Goal: Information Seeking & Learning: Learn about a topic

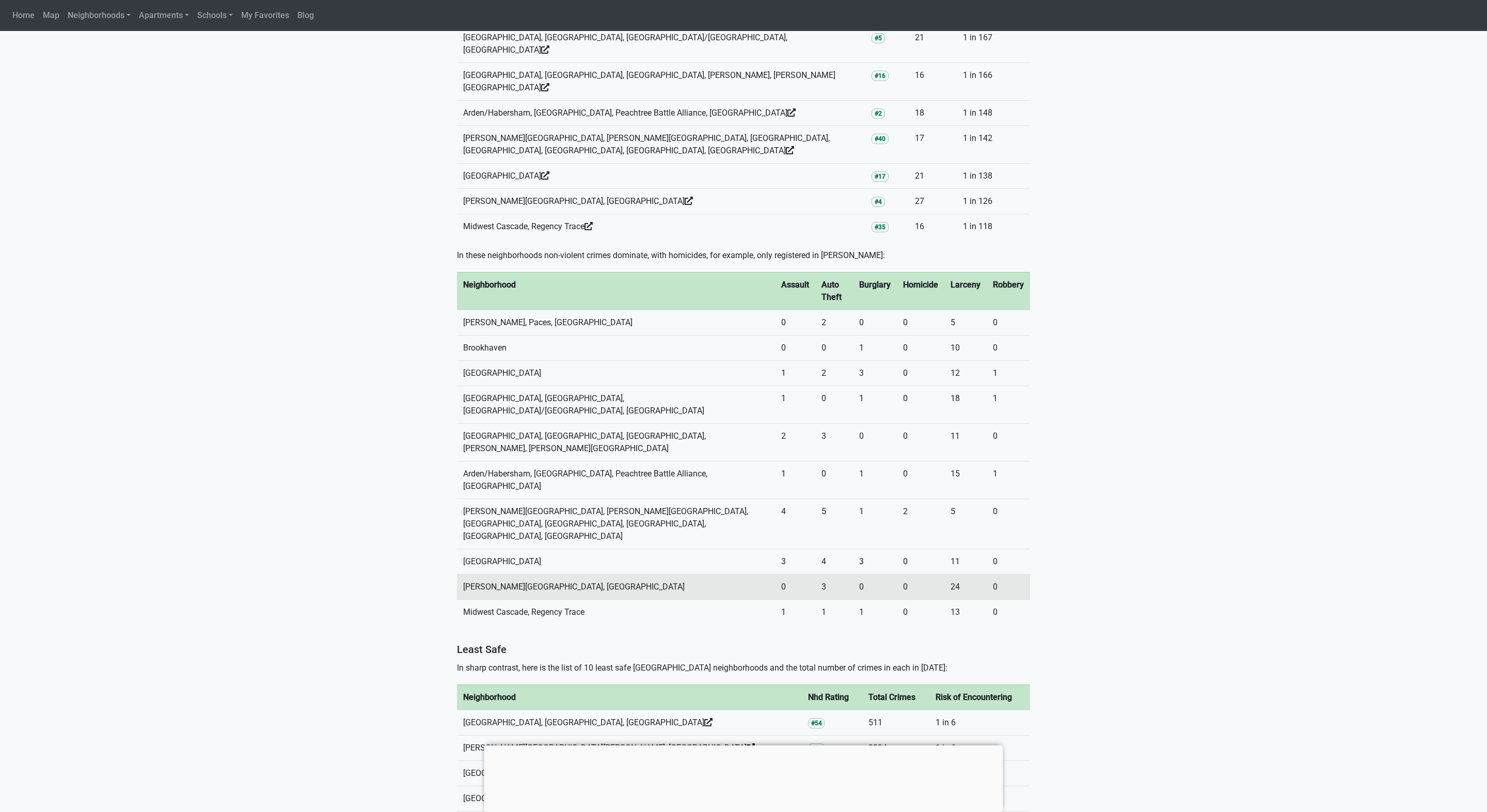
scroll to position [990, 0]
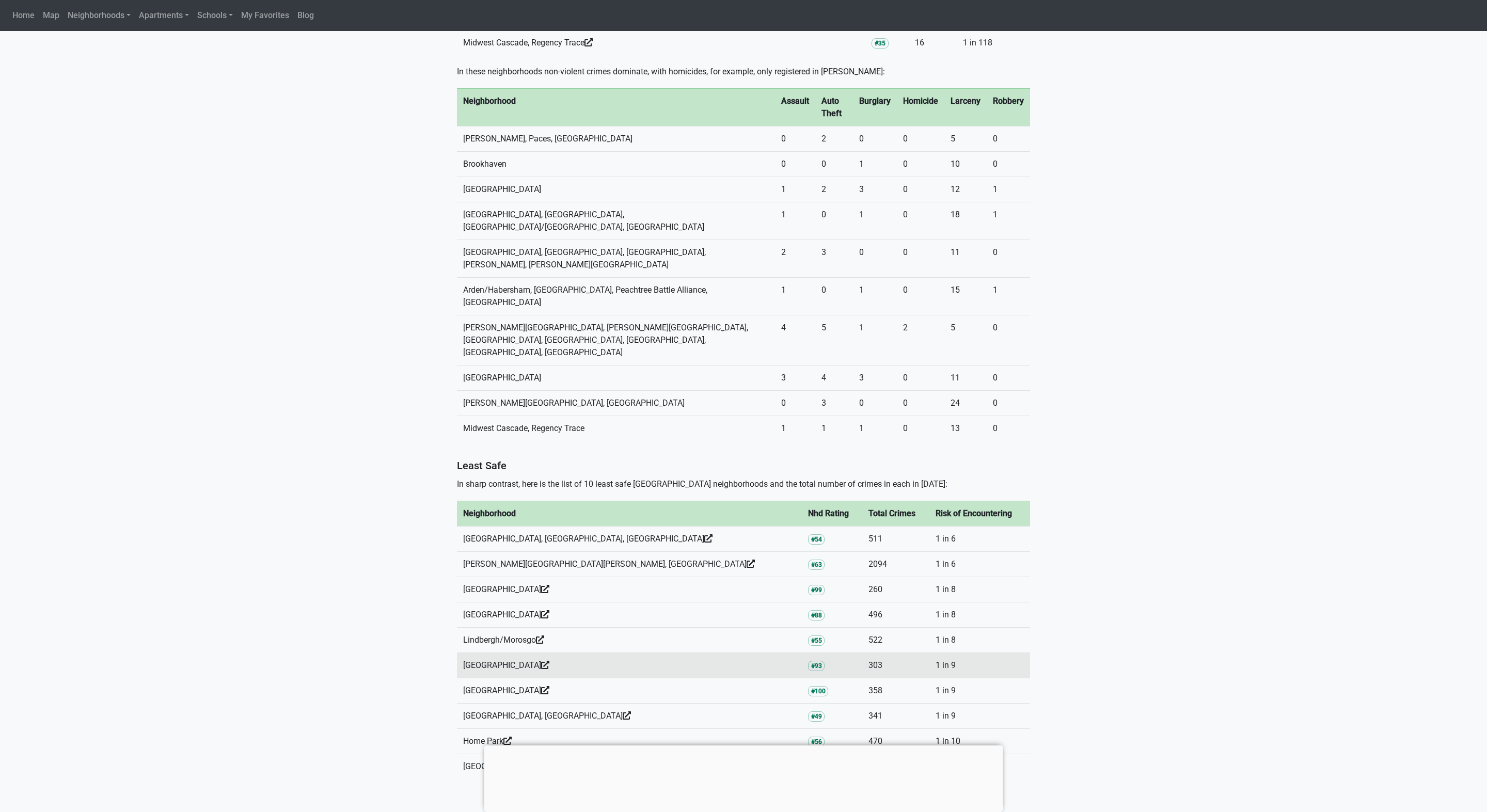
drag, startPoint x: 459, startPoint y: 584, endPoint x: 477, endPoint y: 583, distance: 18.0
click at [463, 653] on td "[GEOGRAPHIC_DATA]" at bounding box center [629, 666] width 345 height 26
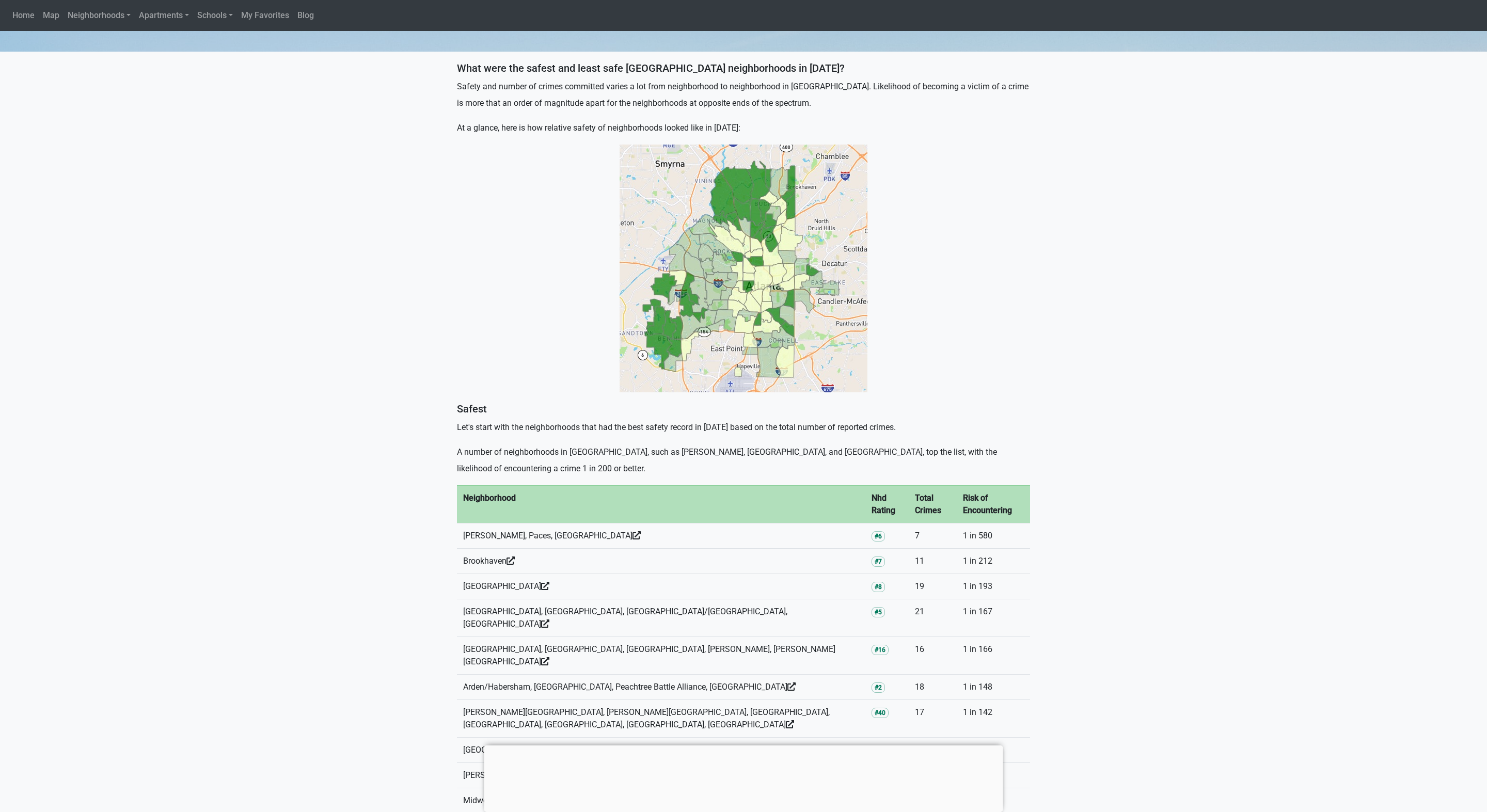
scroll to position [316, 0]
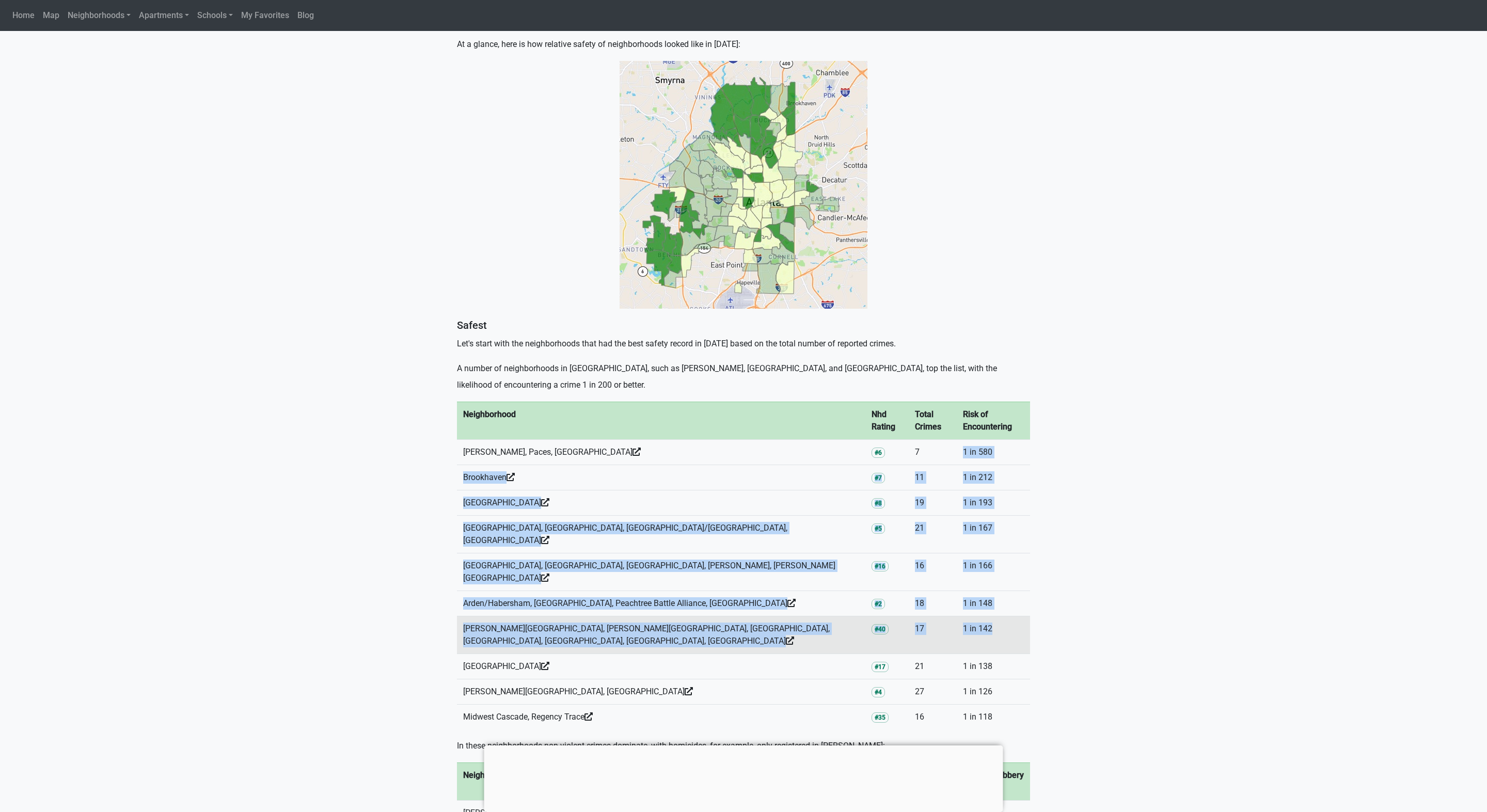
drag, startPoint x: 939, startPoint y: 436, endPoint x: 993, endPoint y: 592, distance: 165.1
click at [993, 592] on tbody "Neighborhood Nhd Rating Total Crimes Risk of Encountering Margaret Mitchell, Pa…" at bounding box center [743, 565] width 573 height 328
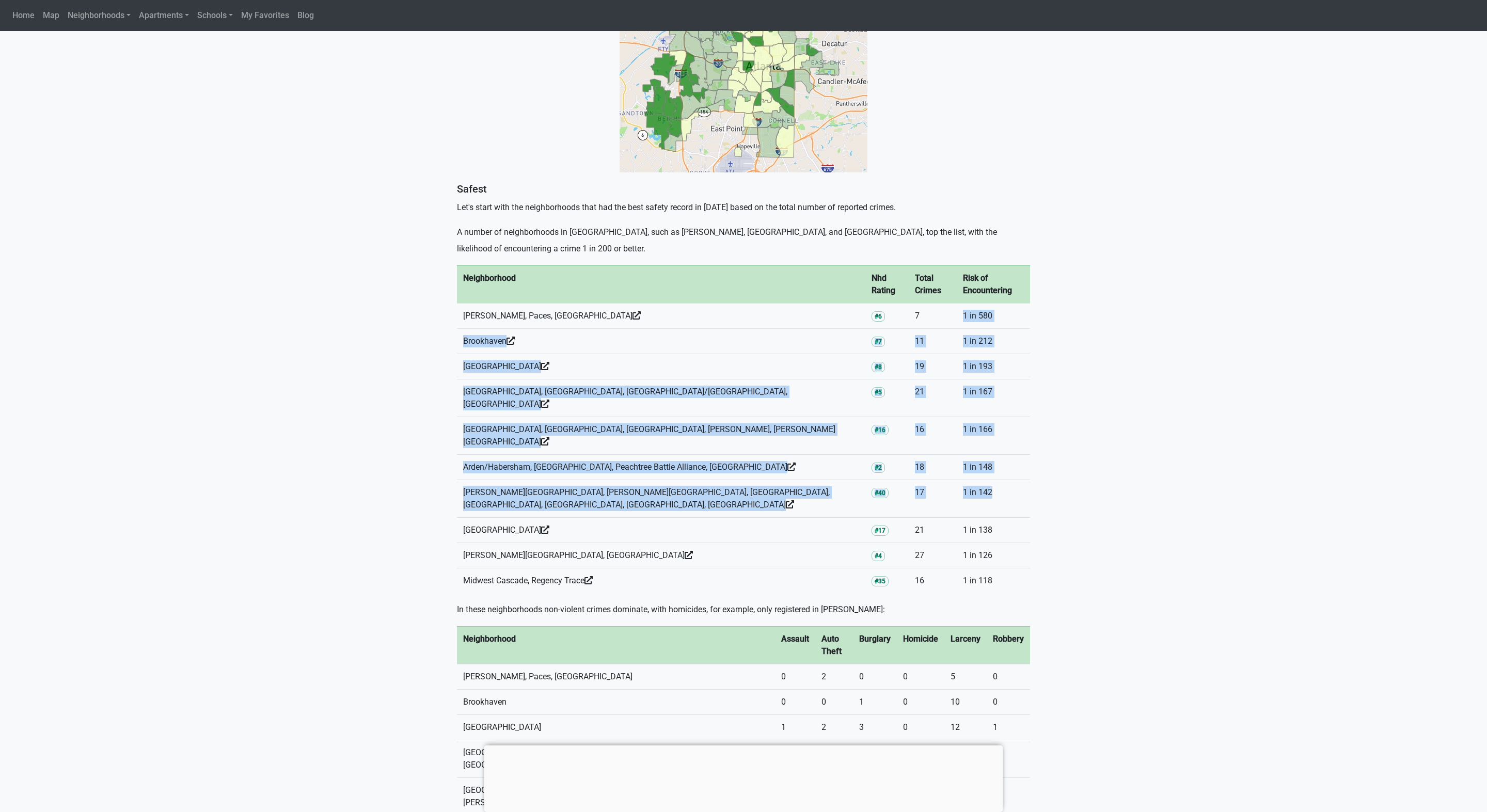
scroll to position [491, 0]
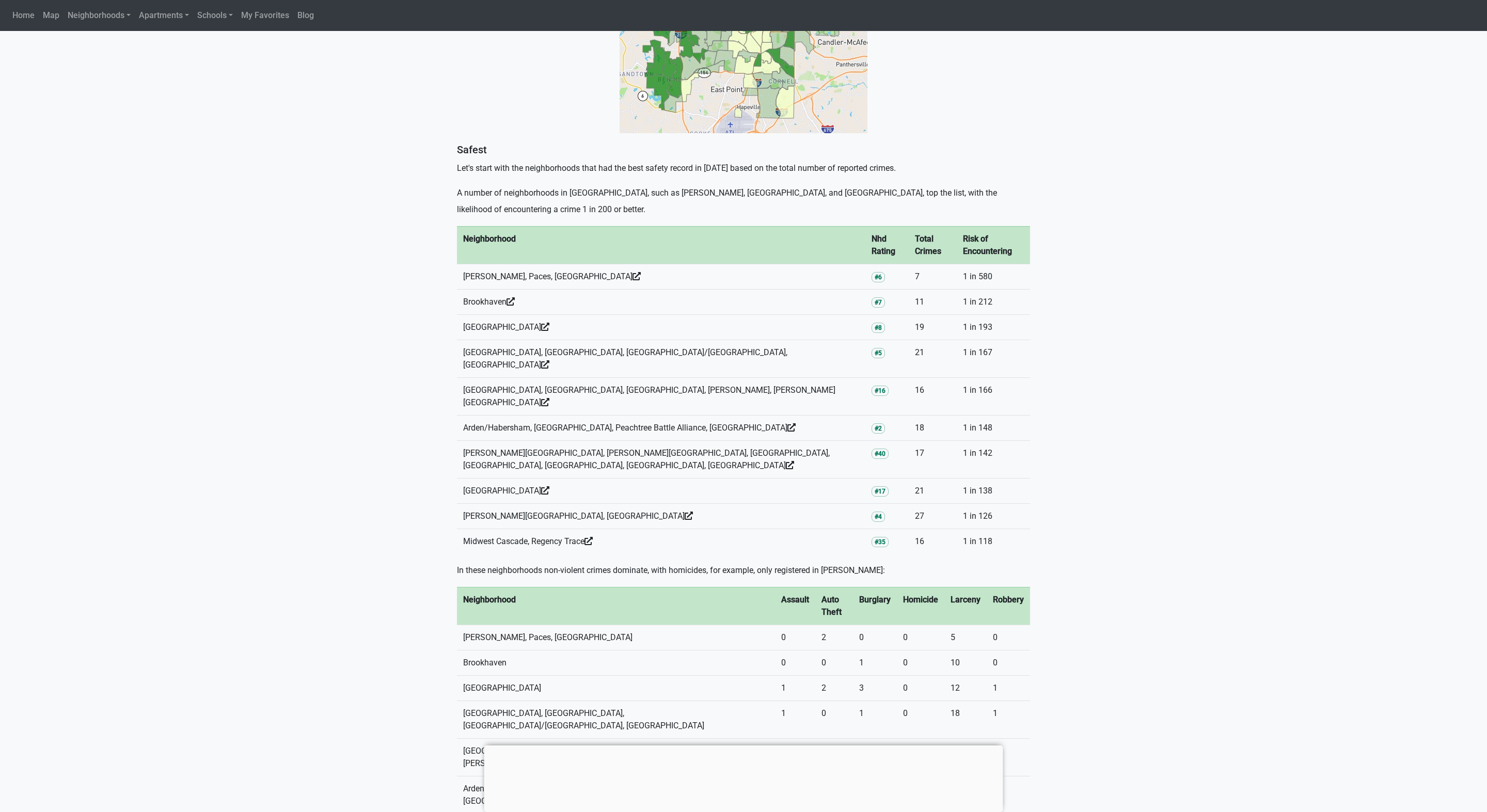
click at [880, 562] on p "In these neighborhoods non-violent crimes dominate, with homicides, for example…" at bounding box center [743, 570] width 573 height 16
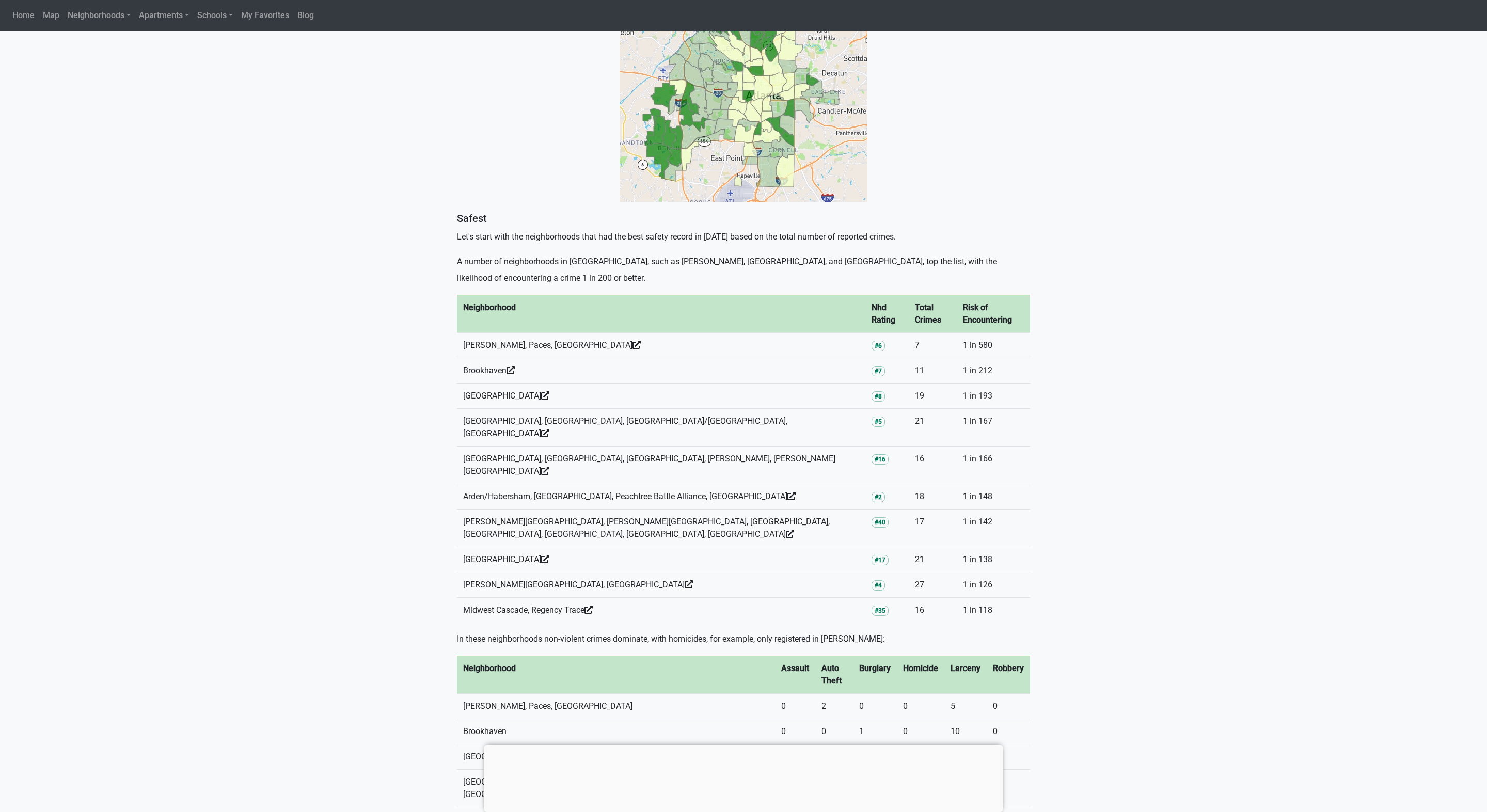
scroll to position [307, 0]
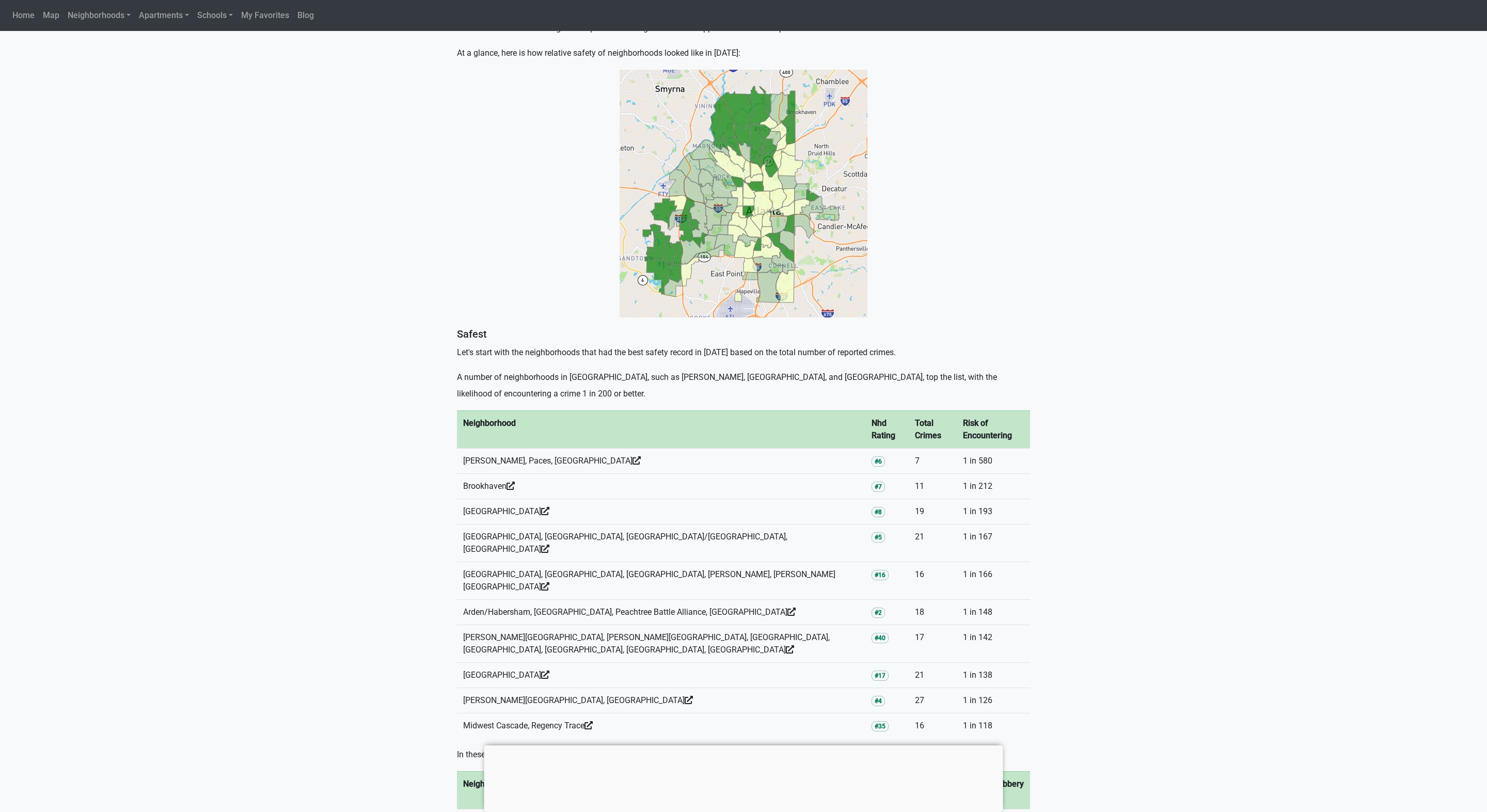
click at [732, 178] on img at bounding box center [743, 193] width 247 height 247
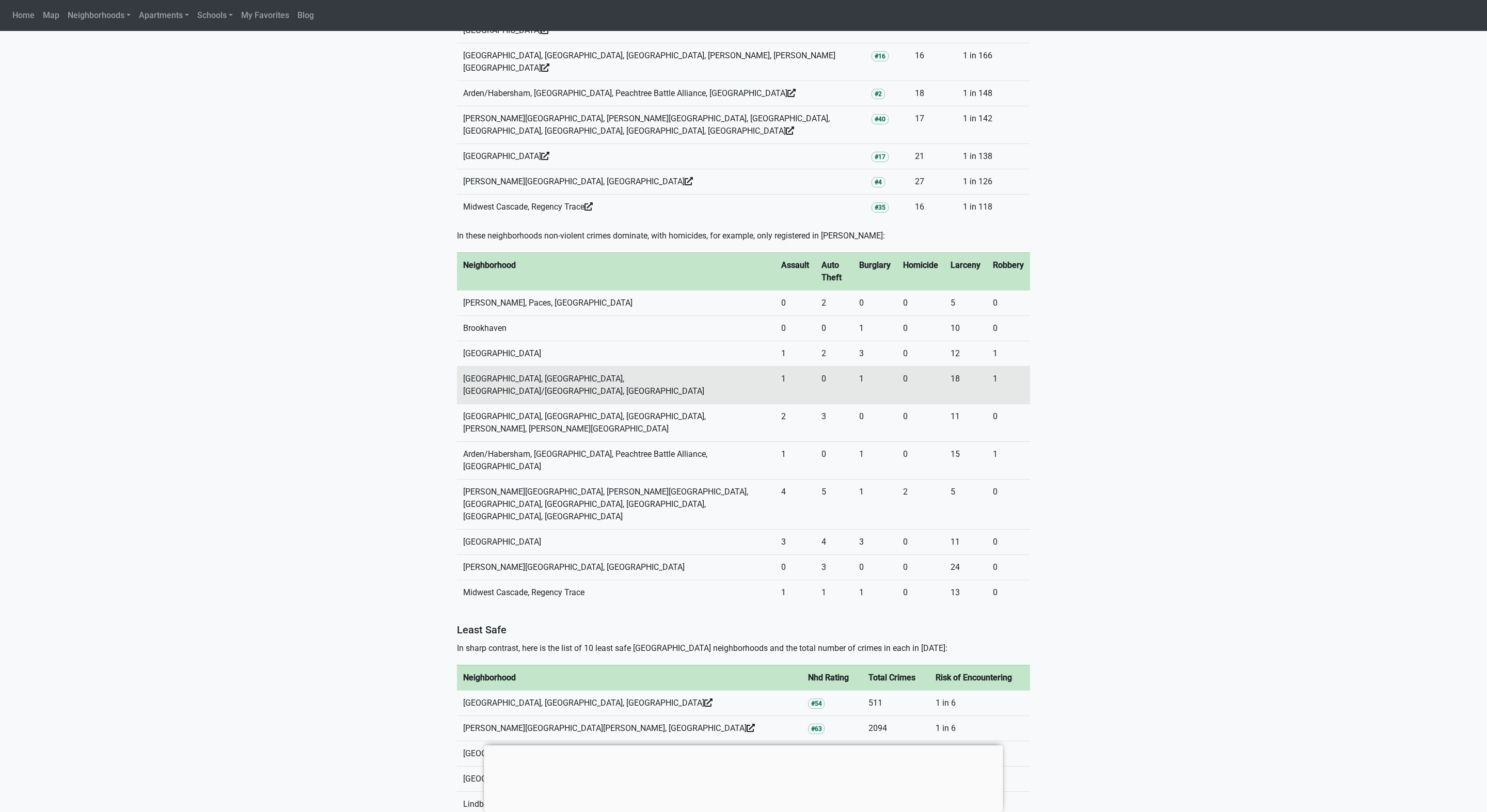
scroll to position [1133, 0]
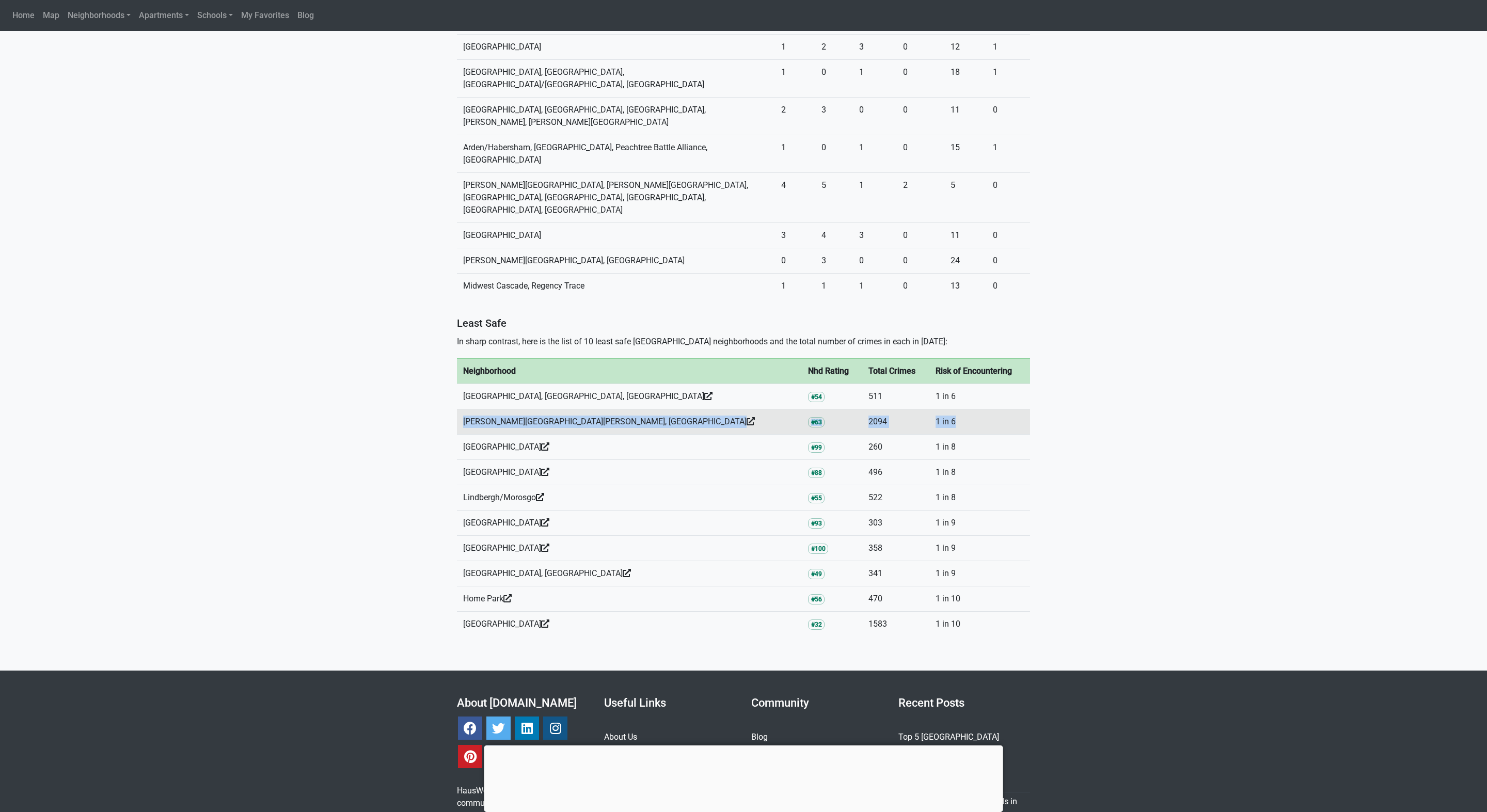
drag, startPoint x: 459, startPoint y: 334, endPoint x: 947, endPoint y: 338, distance: 488.0
click at [947, 410] on tr "Castleberry Hill, Downtown #63 2094 1 in 6" at bounding box center [743, 422] width 573 height 26
click at [494, 410] on td "[PERSON_NAME][GEOGRAPHIC_DATA][PERSON_NAME], [GEOGRAPHIC_DATA]" at bounding box center [629, 422] width 345 height 26
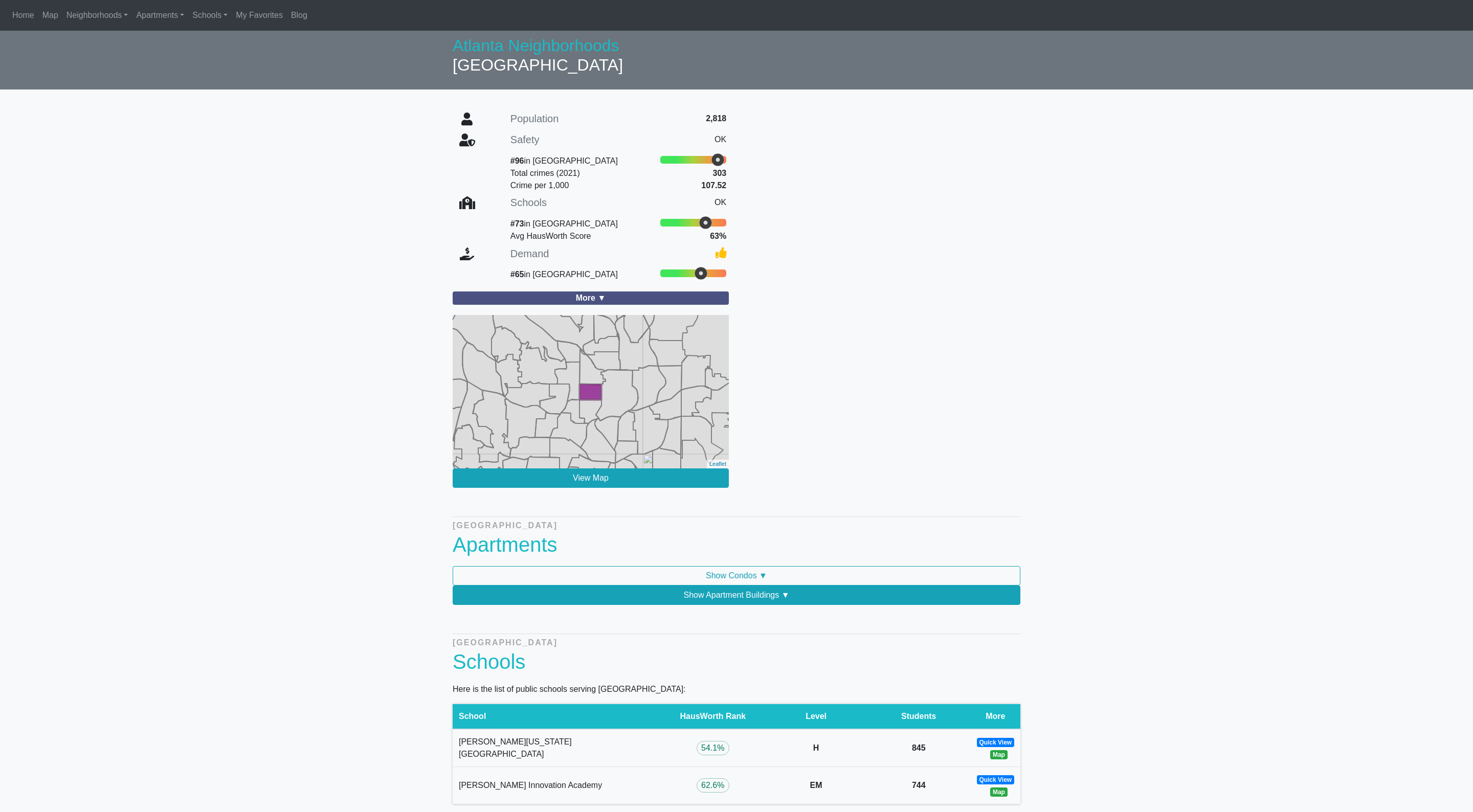
click at [487, 586] on html "Home Map Neighborhoods All Look Up Apartments All By area rank Schools All Seco…" at bounding box center [736, 406] width 1473 height 812
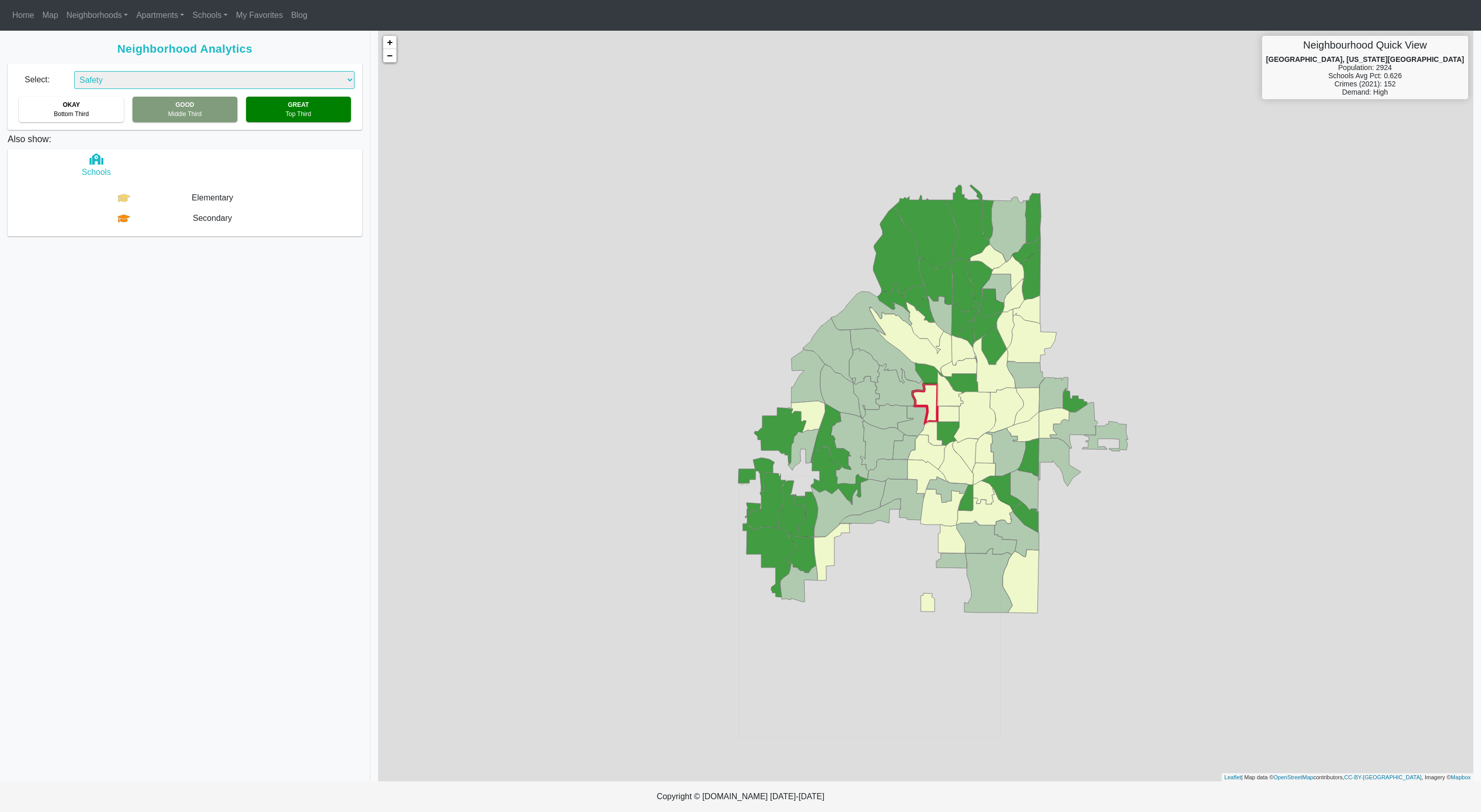
select select "2"
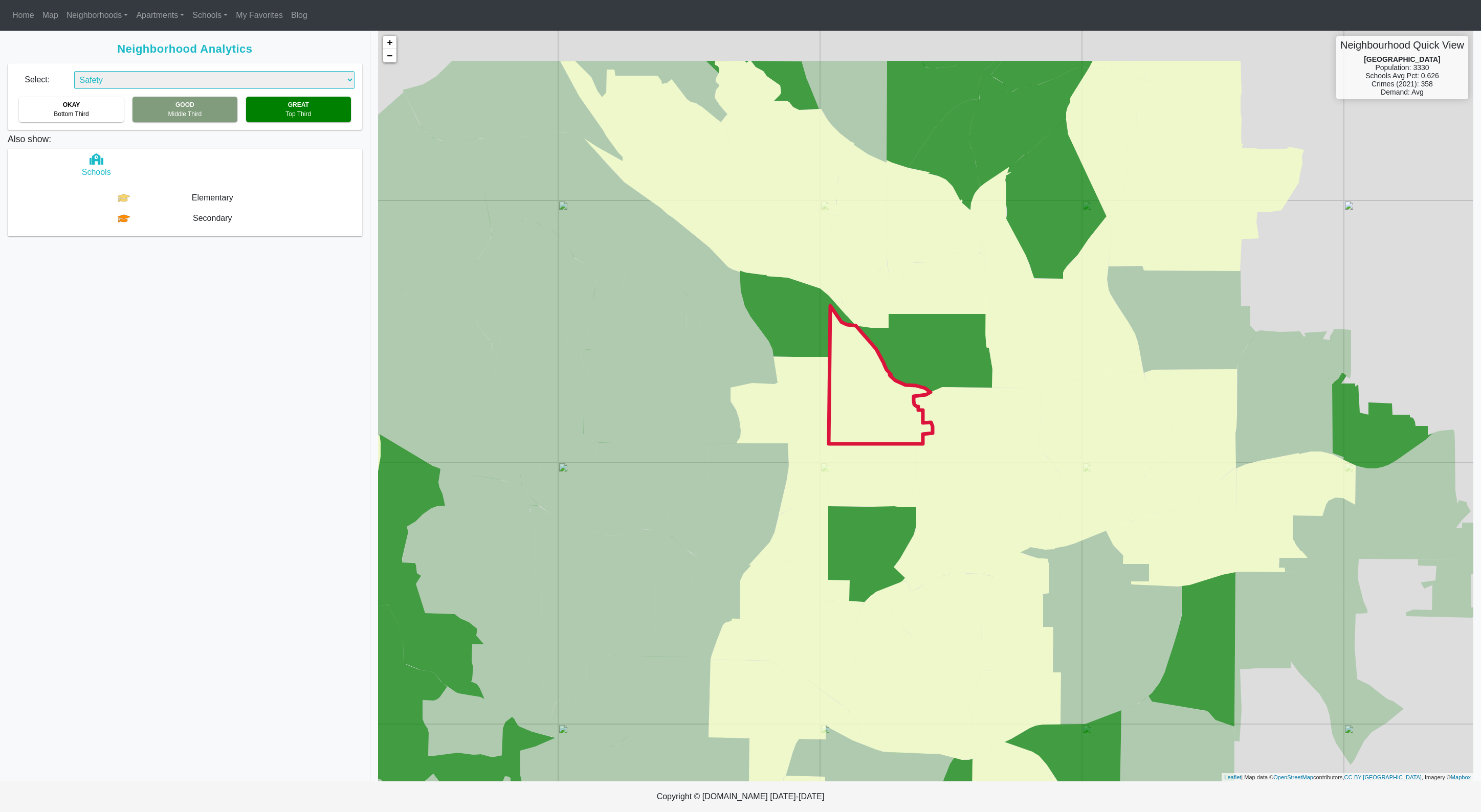
drag, startPoint x: 801, startPoint y: 304, endPoint x: 876, endPoint y: 412, distance: 131.5
click at [876, 412] on icon at bounding box center [880, 375] width 104 height 138
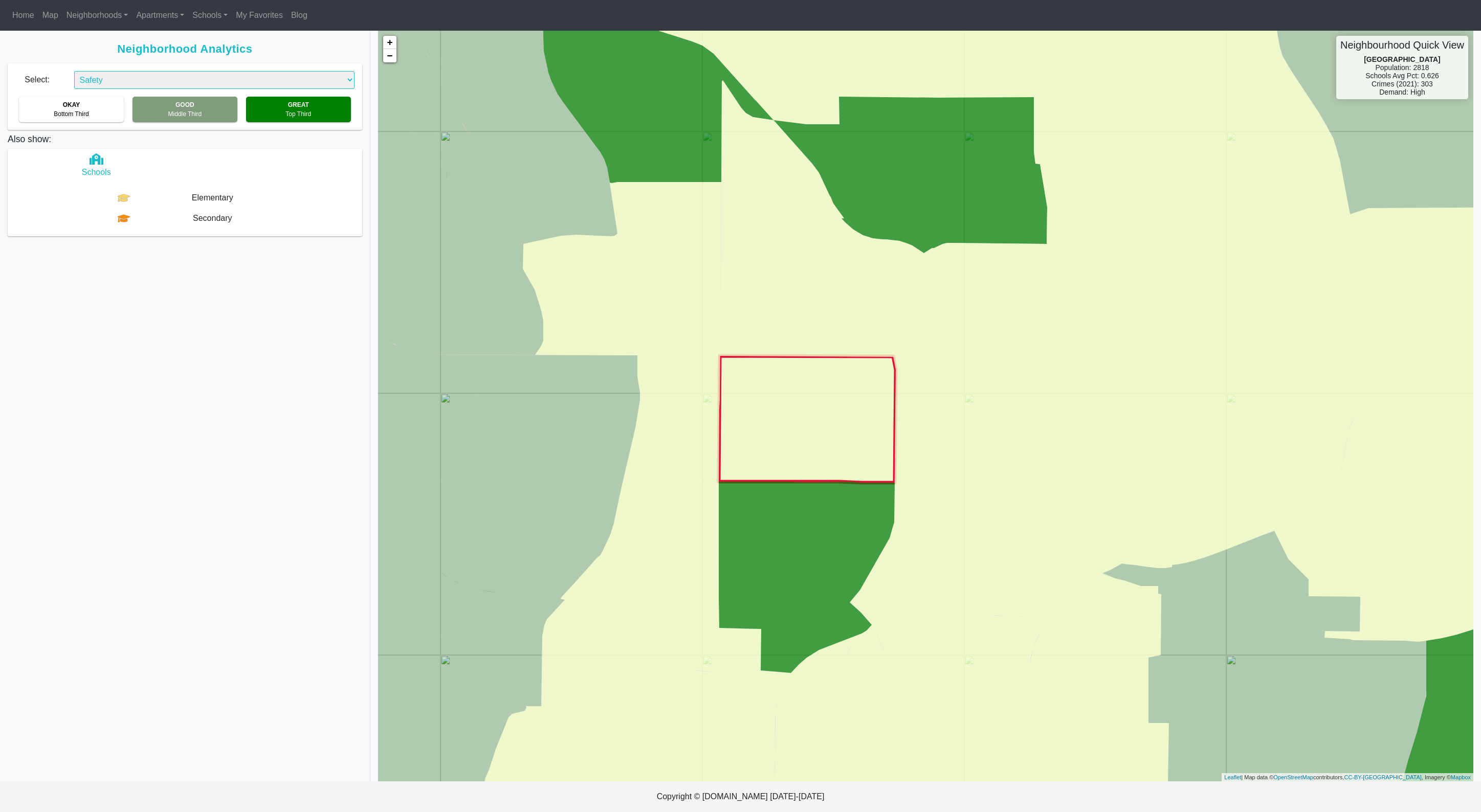
click at [860, 434] on icon at bounding box center [807, 419] width 177 height 127
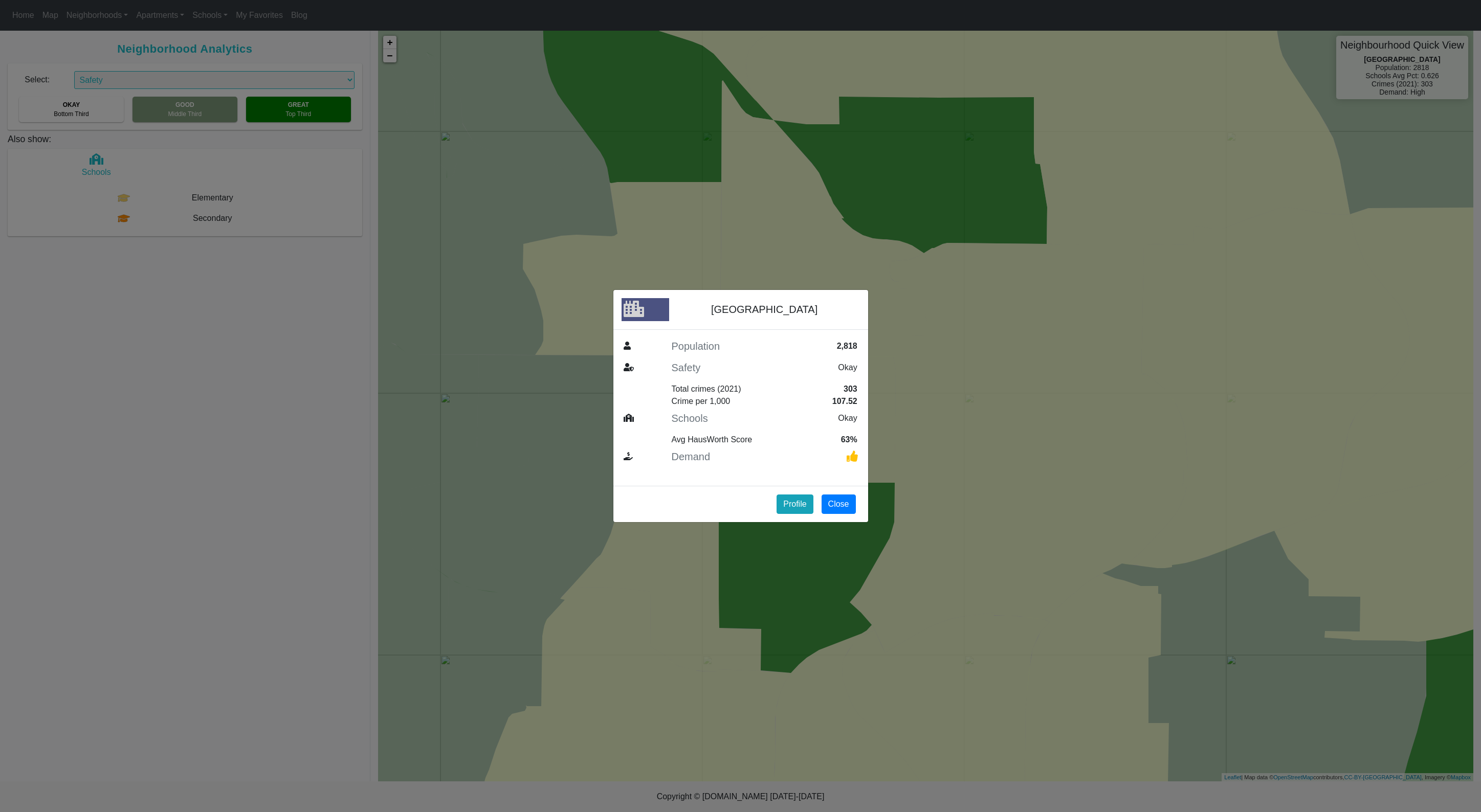
click at [824, 482] on div "Population 2,818 Safety Okay Total crimes (2021) 303 Crime per 1,000 107.52 Sch…" at bounding box center [740, 408] width 255 height 156
click at [832, 497] on button "Close" at bounding box center [838, 504] width 35 height 20
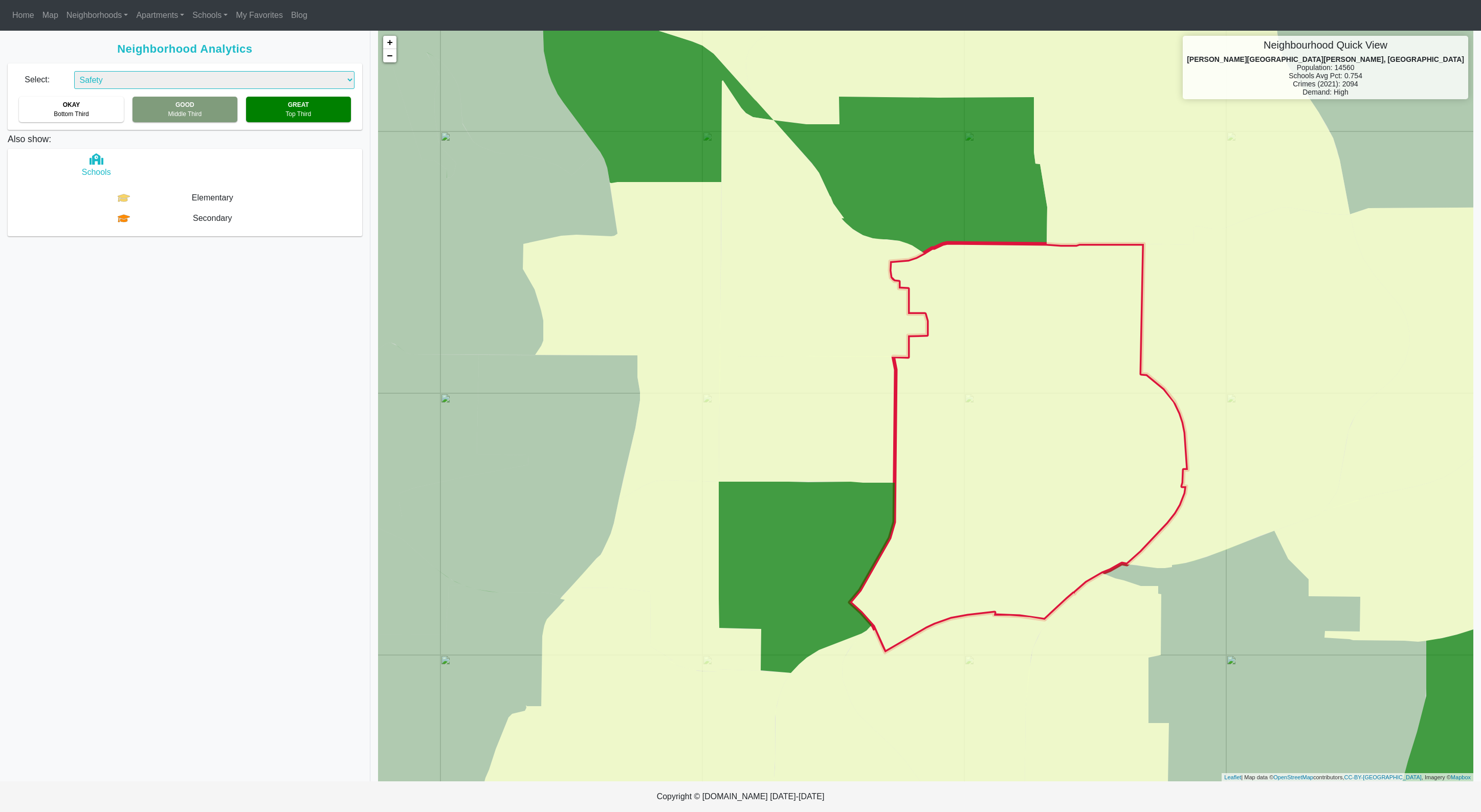
click at [991, 485] on icon at bounding box center [1019, 447] width 338 height 409
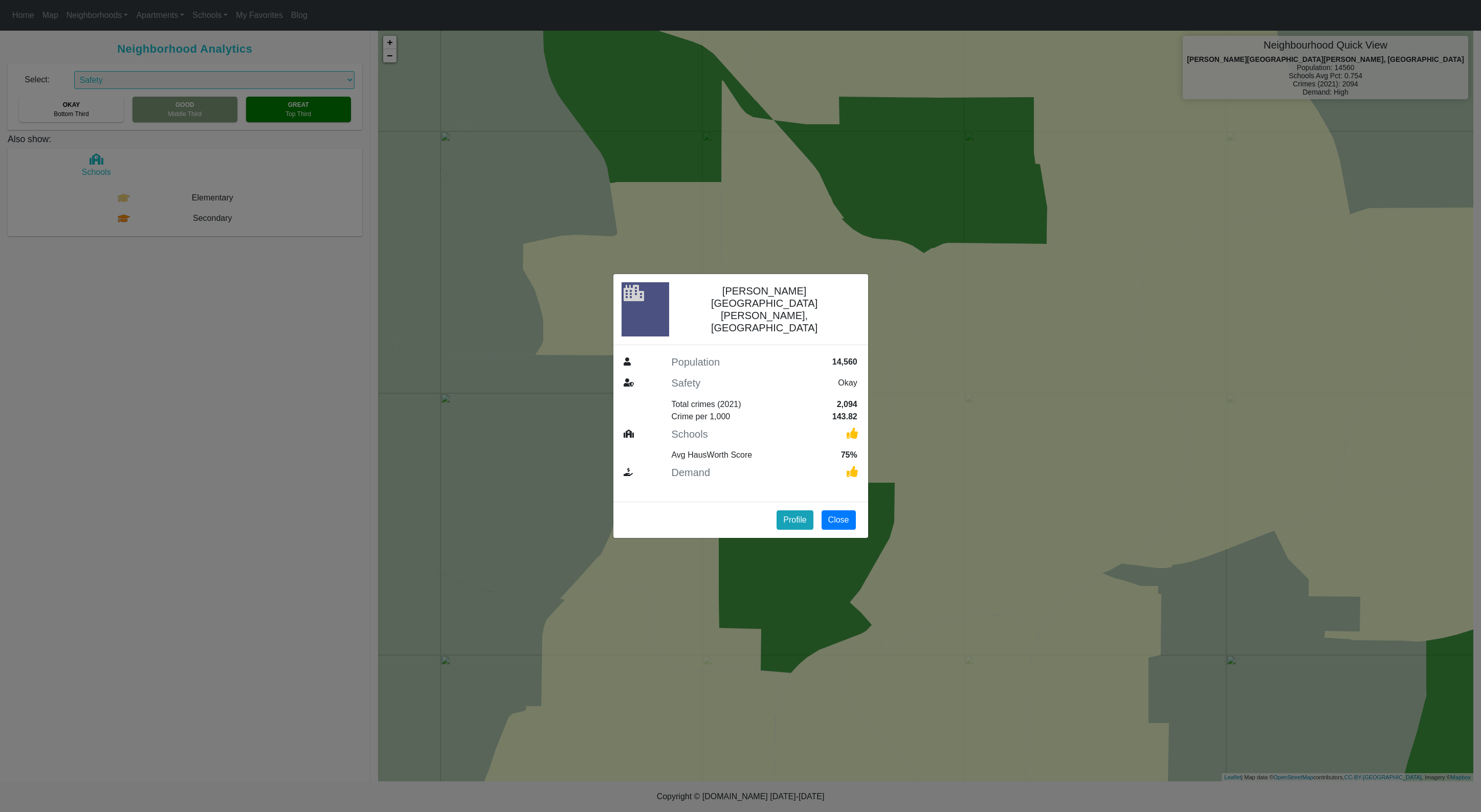
drag, startPoint x: 843, startPoint y: 502, endPoint x: 841, endPoint y: 495, distance: 7.3
click at [843, 510] on button "Close" at bounding box center [838, 520] width 35 height 20
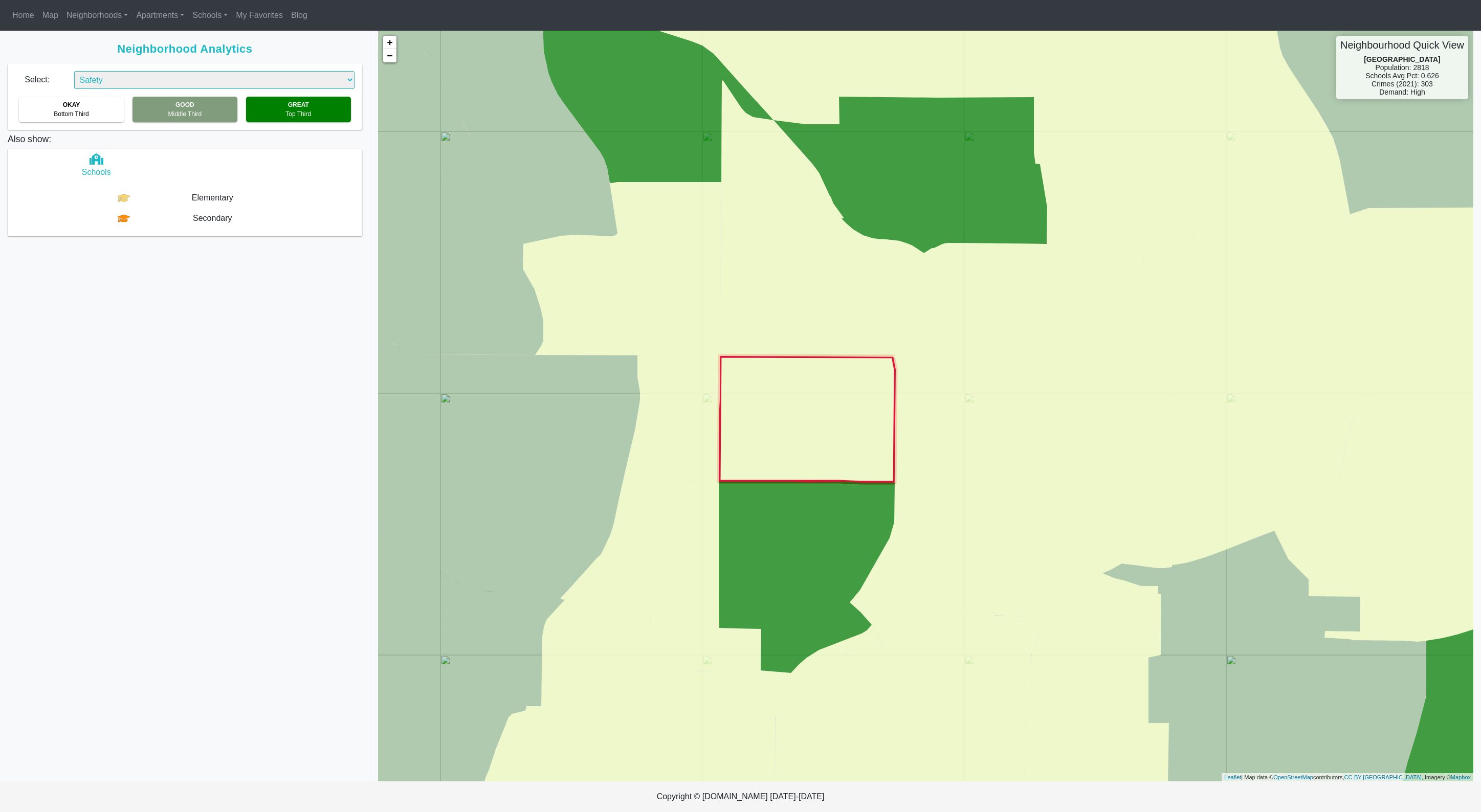
click at [831, 428] on icon at bounding box center [807, 419] width 177 height 127
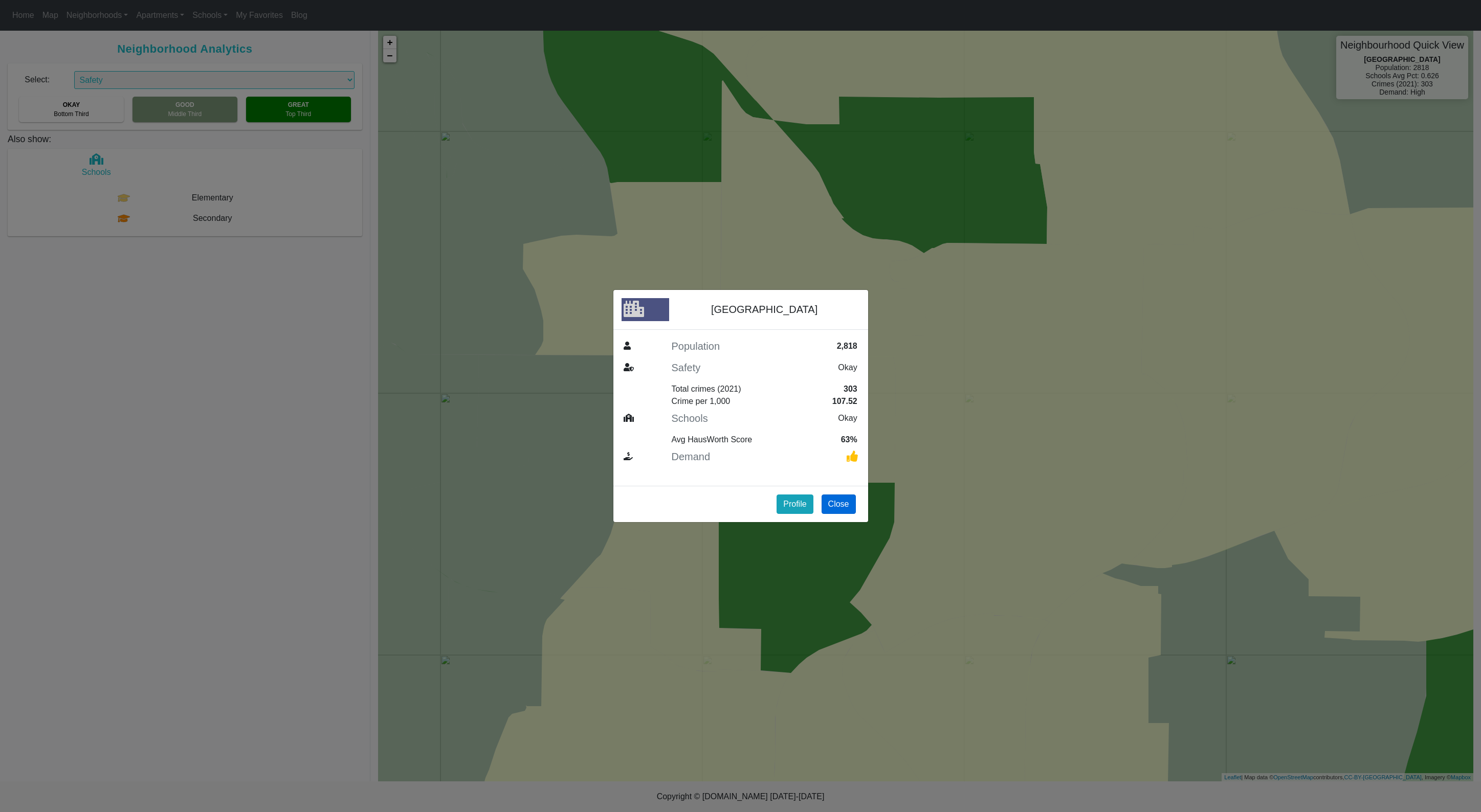
click at [848, 503] on button "Close" at bounding box center [838, 504] width 35 height 20
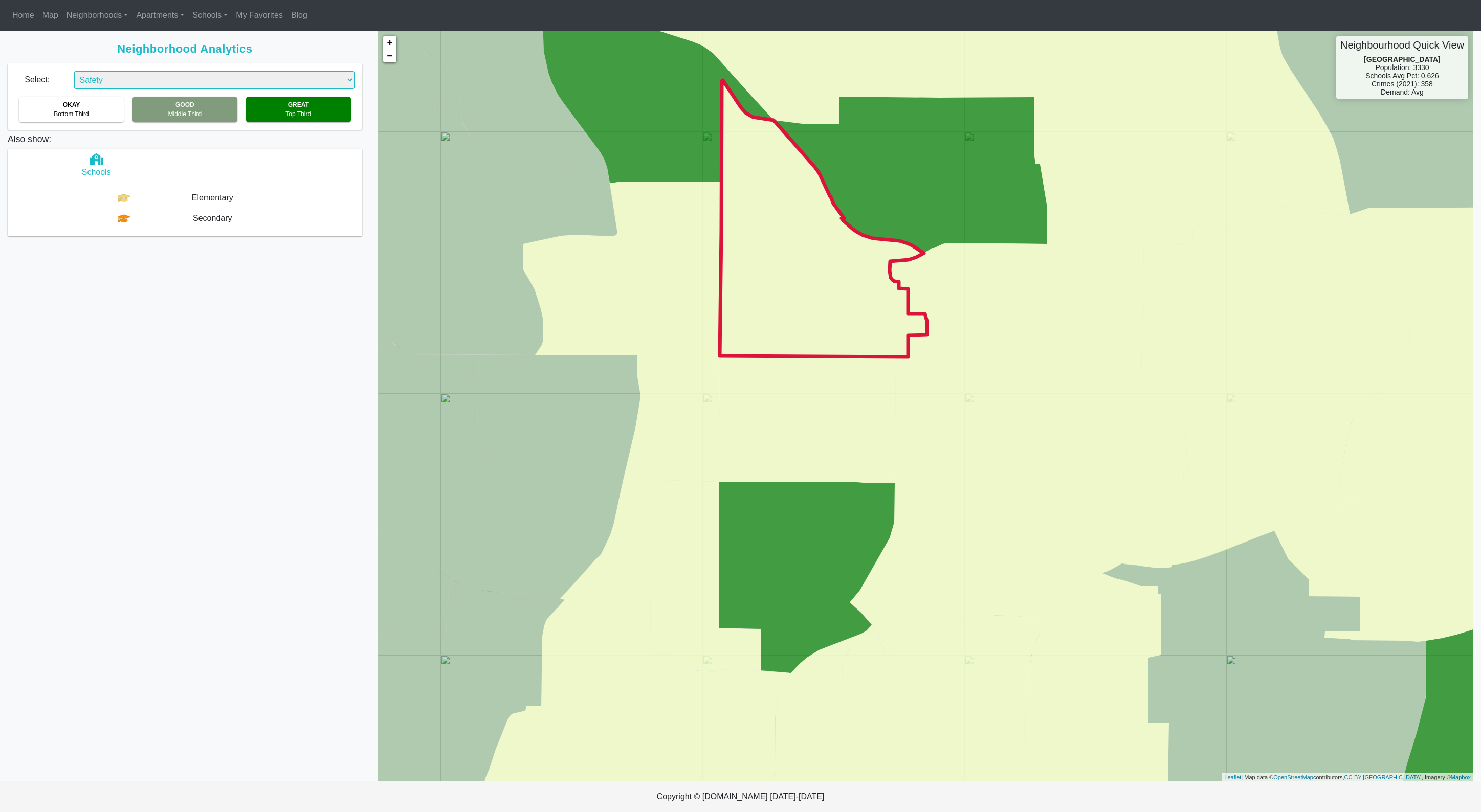
click at [802, 325] on icon at bounding box center [823, 218] width 207 height 277
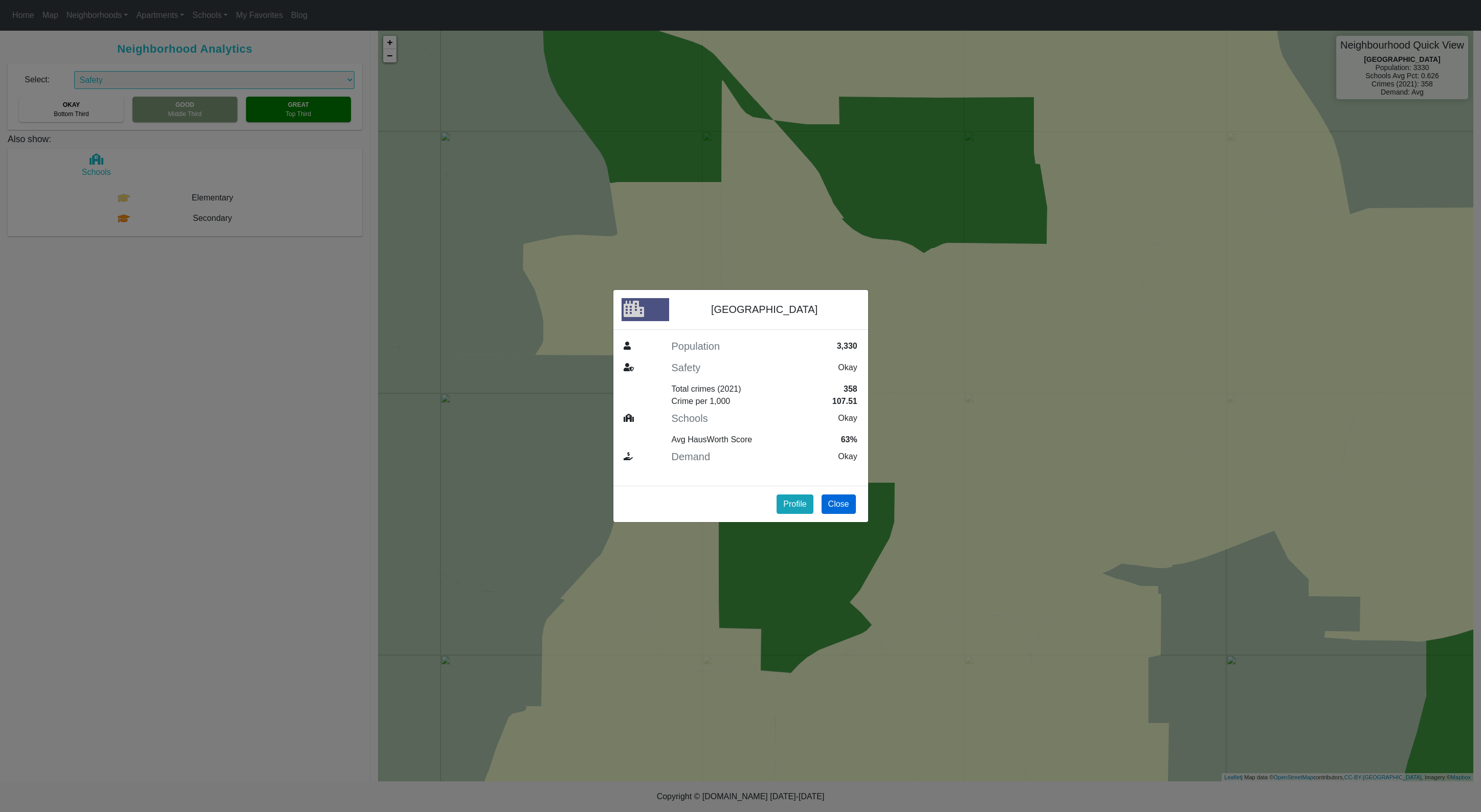
click at [846, 503] on button "Close" at bounding box center [838, 504] width 35 height 20
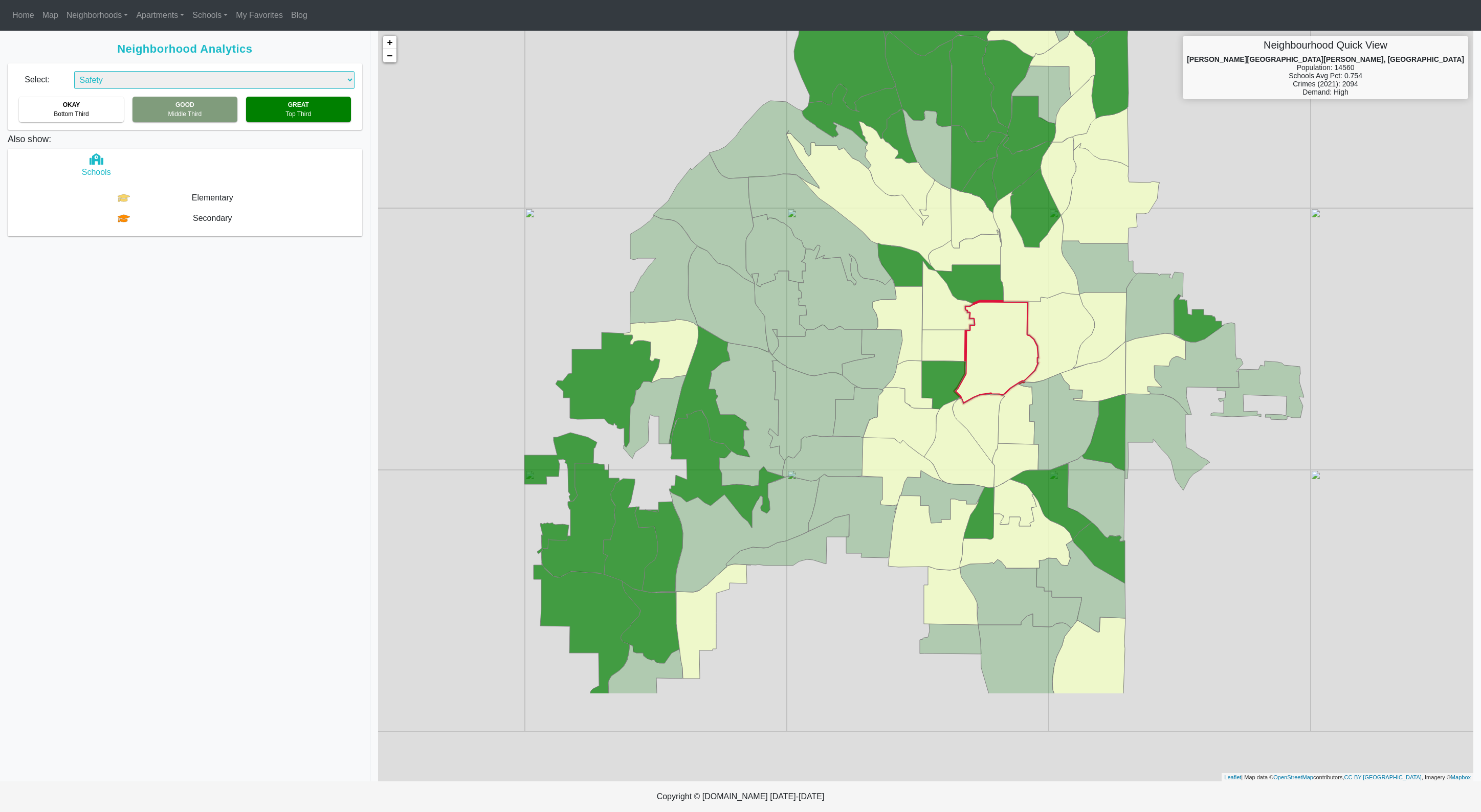
drag, startPoint x: 1053, startPoint y: 558, endPoint x: 962, endPoint y: 393, distance: 188.4
click at [962, 393] on g at bounding box center [862, 290] width 882 height 806
